Goal: Check status

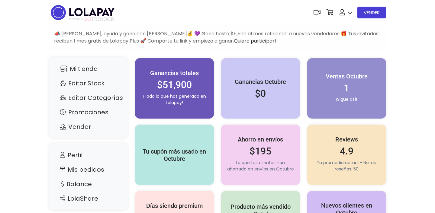
click at [354, 7] on nav "POWERED BY GO TRENDIER Dashboard" at bounding box center [217, 12] width 337 height 25
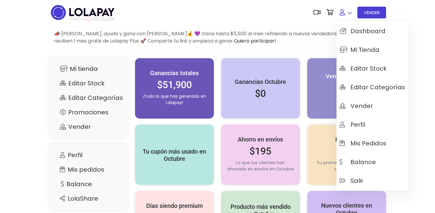
click at [340, 19] on link at bounding box center [345, 12] width 18 height 18
click at [368, 162] on span "Balance" at bounding box center [357, 162] width 36 height 7
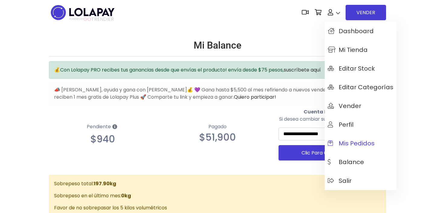
click at [348, 140] on span "Mis pedidos" at bounding box center [351, 143] width 47 height 7
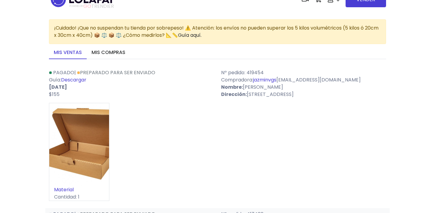
scroll to position [12, 0]
